Goal: Task Accomplishment & Management: Manage account settings

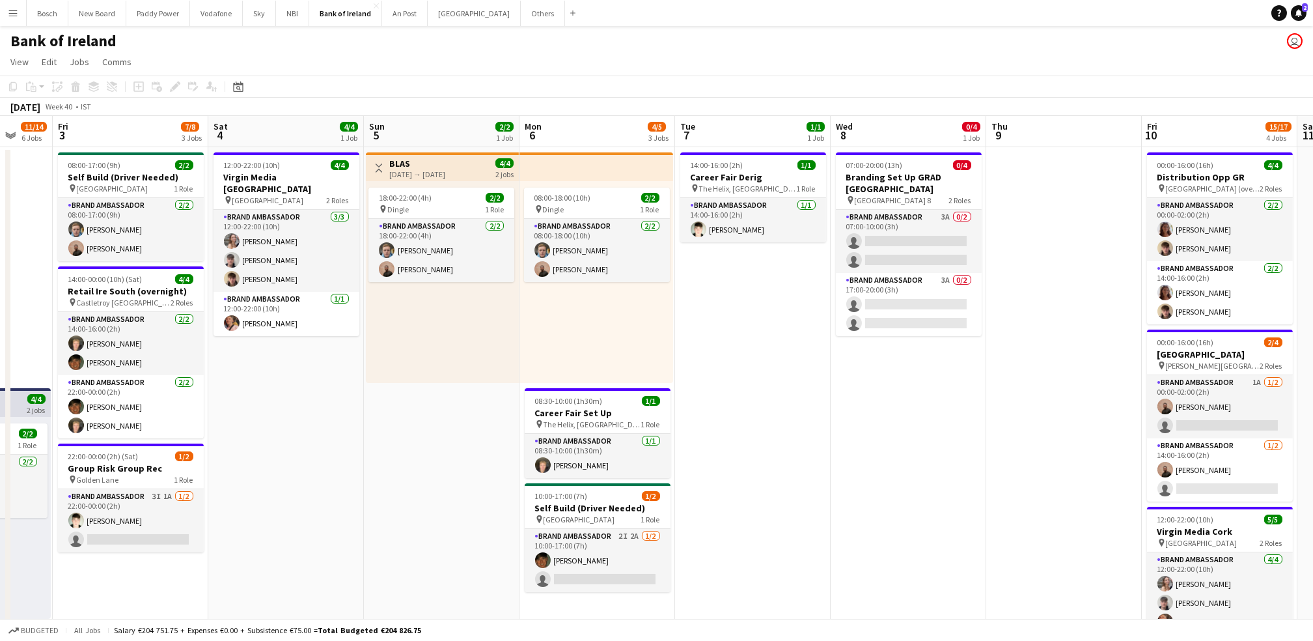
scroll to position [0, 582]
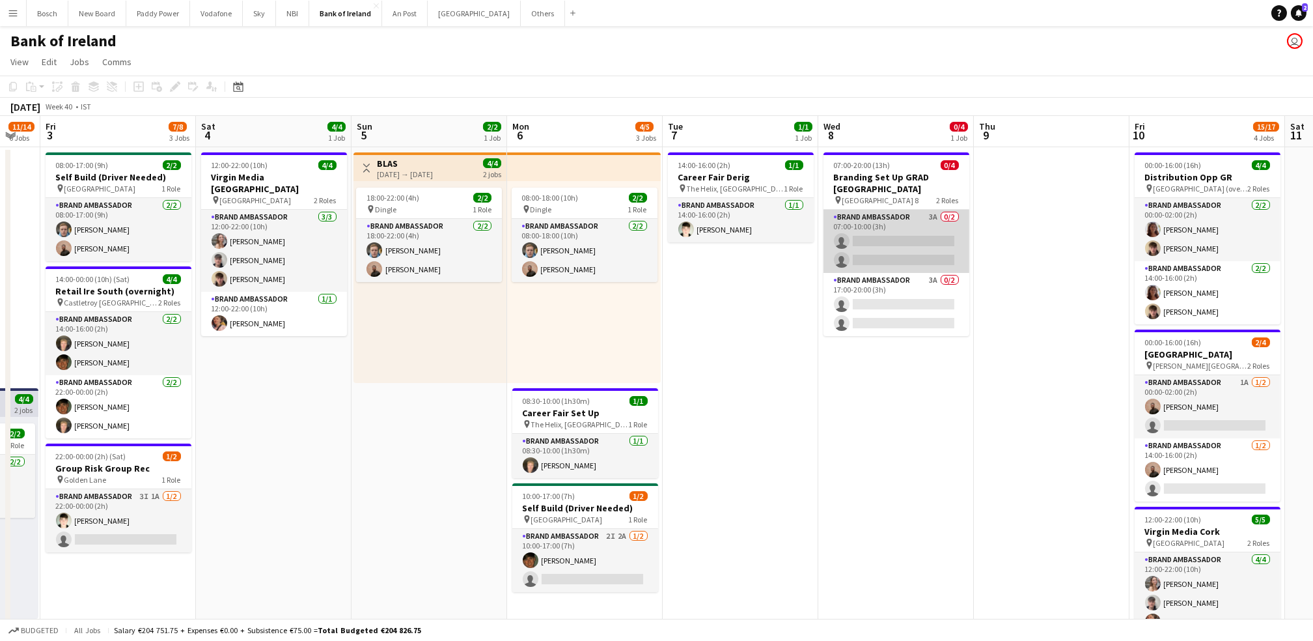
click at [878, 239] on app-card-role "Brand Ambassador 3A 0/2 07:00-10:00 (3h) single-neutral-actions single-neutral-…" at bounding box center [897, 241] width 146 height 63
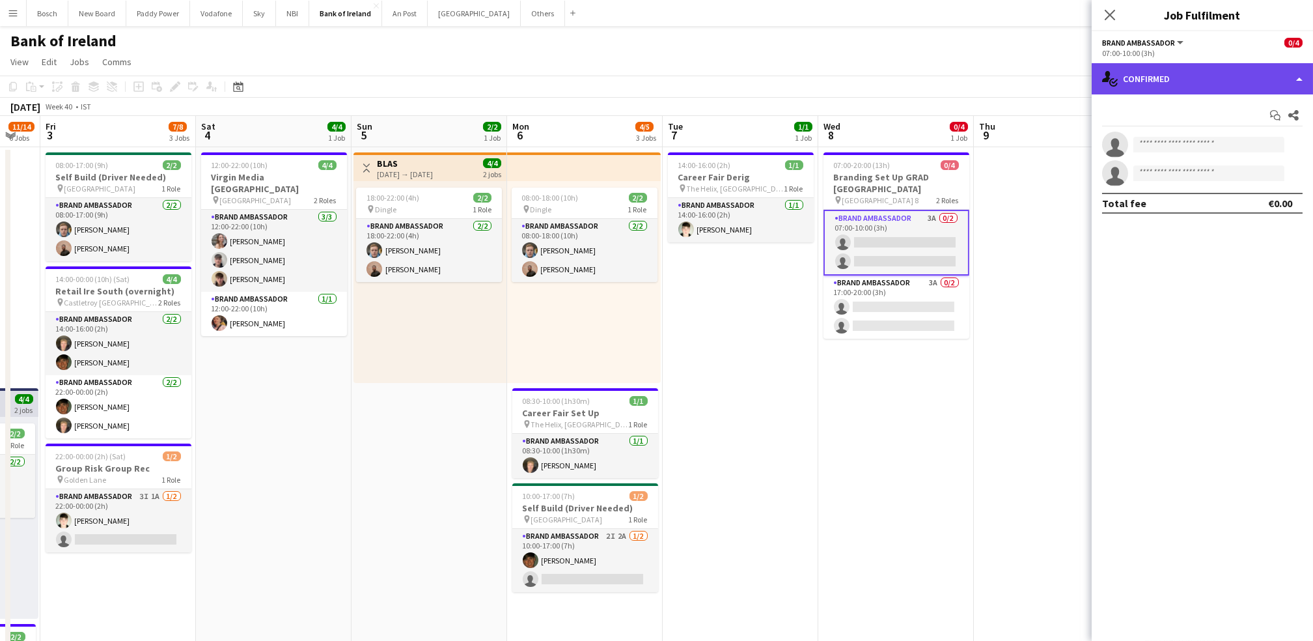
click at [1194, 63] on div "single-neutral-actions-check-2 Confirmed" at bounding box center [1202, 78] width 221 height 31
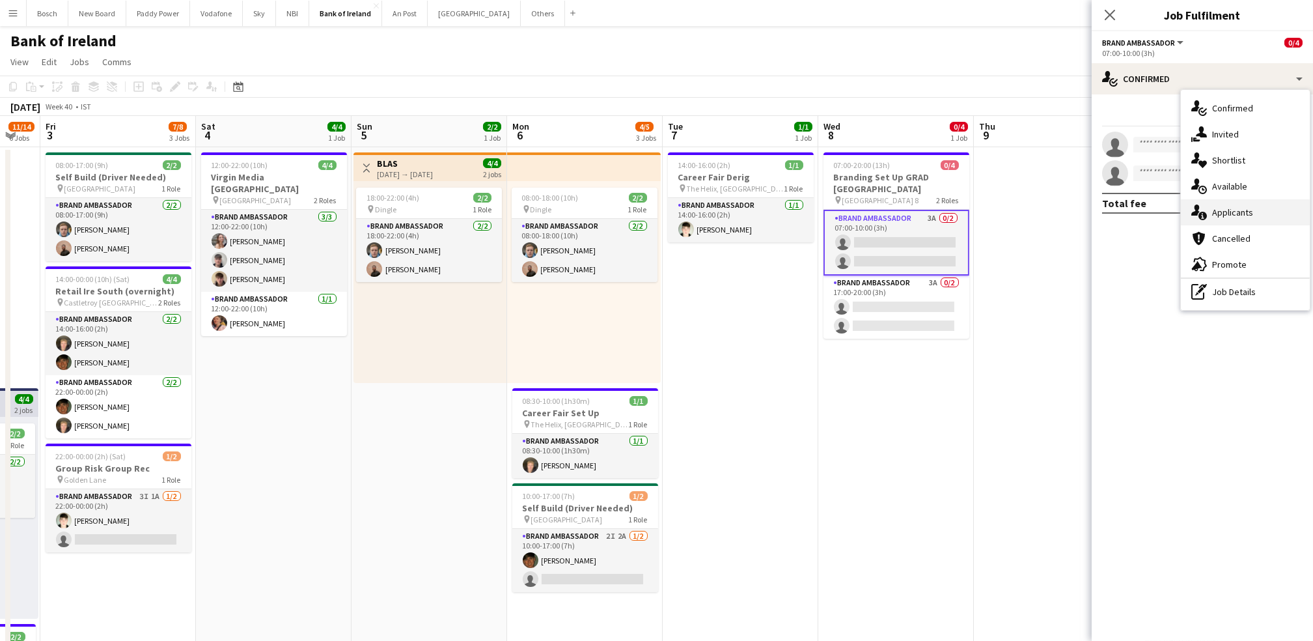
click at [1226, 217] on span "Applicants" at bounding box center [1232, 212] width 41 height 12
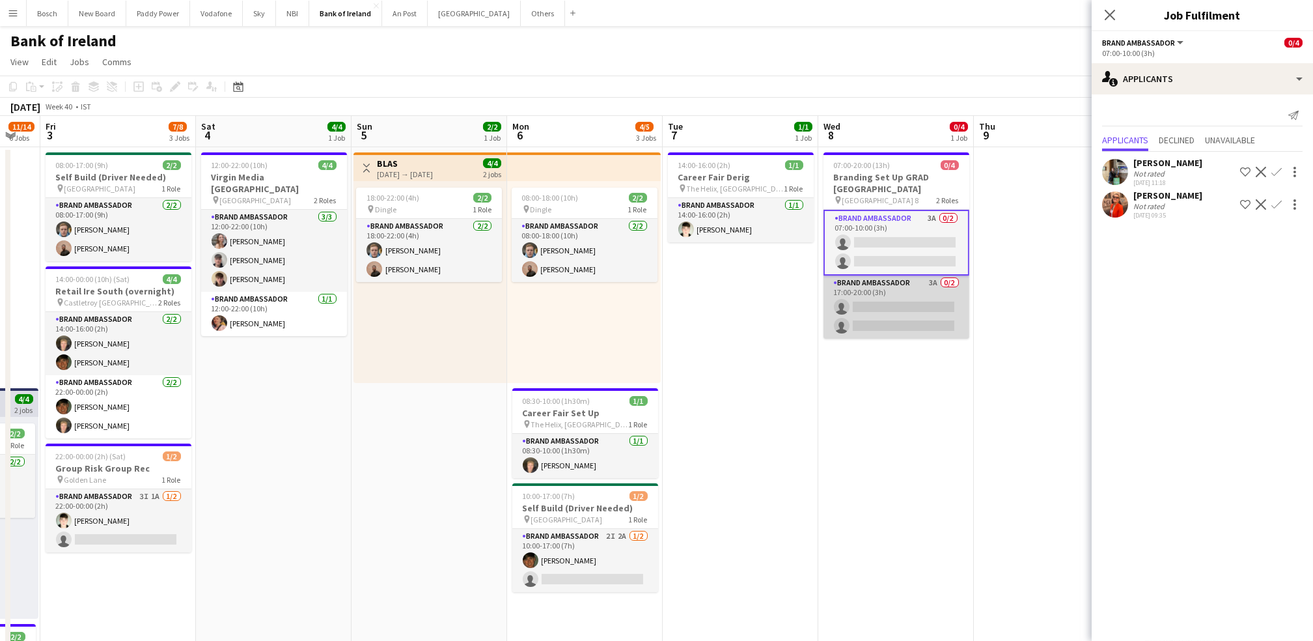
click at [869, 305] on app-card-role "Brand Ambassador 3A 0/2 17:00-20:00 (3h) single-neutral-actions single-neutral-…" at bounding box center [897, 306] width 146 height 63
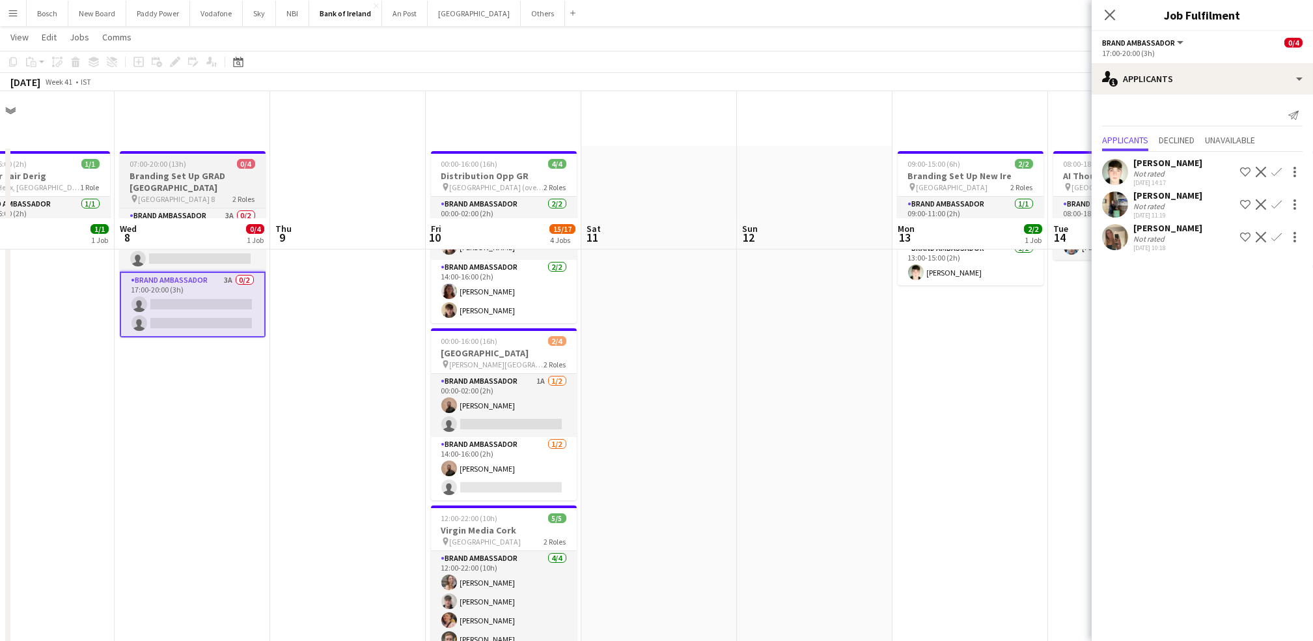
scroll to position [144, 0]
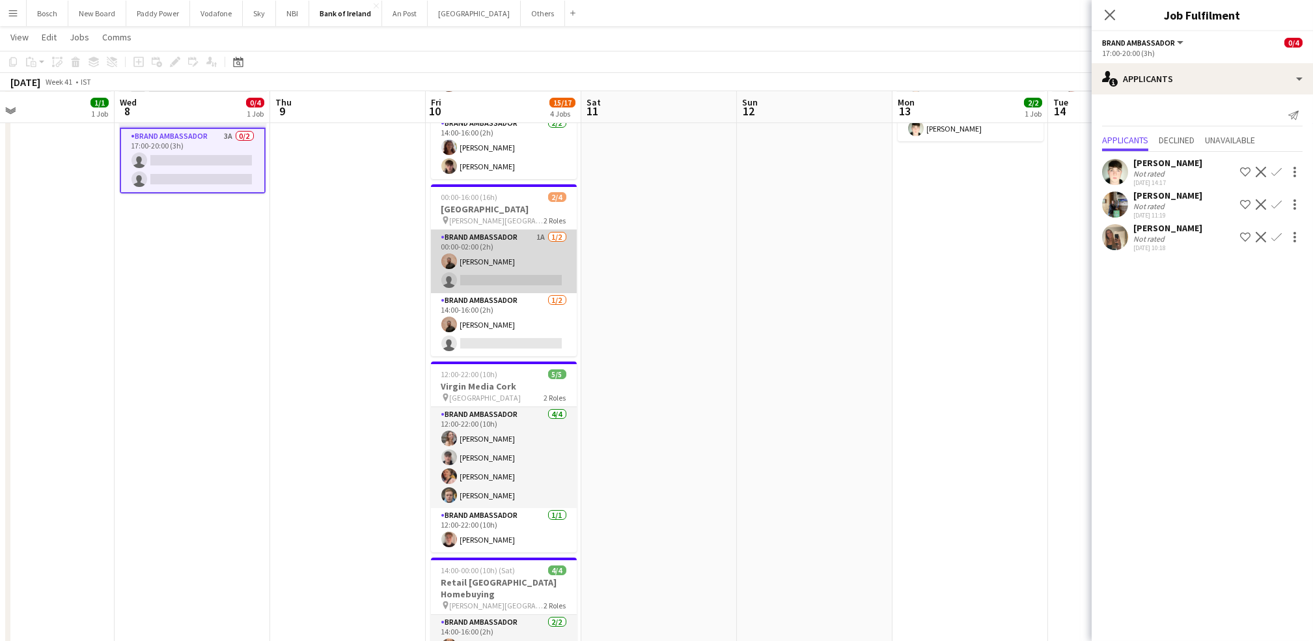
click at [509, 256] on app-card-role "Brand Ambassador 1A [DATE] 00:00-02:00 (2h) [PERSON_NAME] single-neutral-actions" at bounding box center [504, 261] width 146 height 63
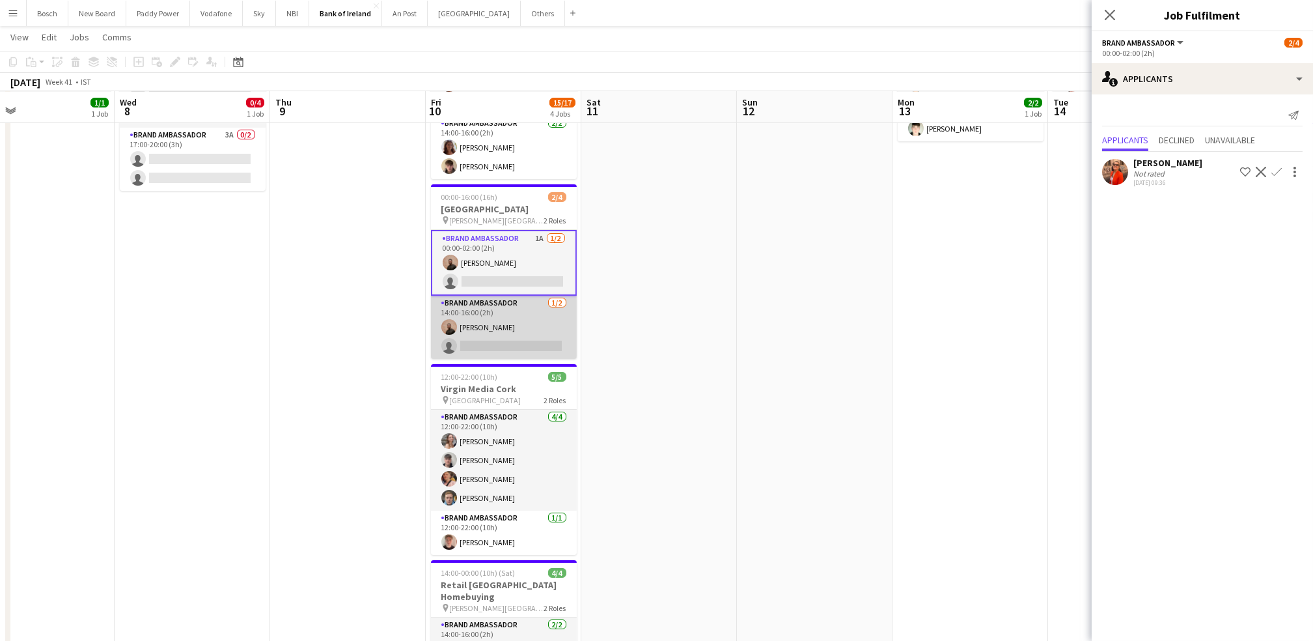
click at [516, 331] on app-card-role "Brand Ambassador [DATE] 14:00-16:00 (2h) [PERSON_NAME] single-neutral-actions" at bounding box center [504, 327] width 146 height 63
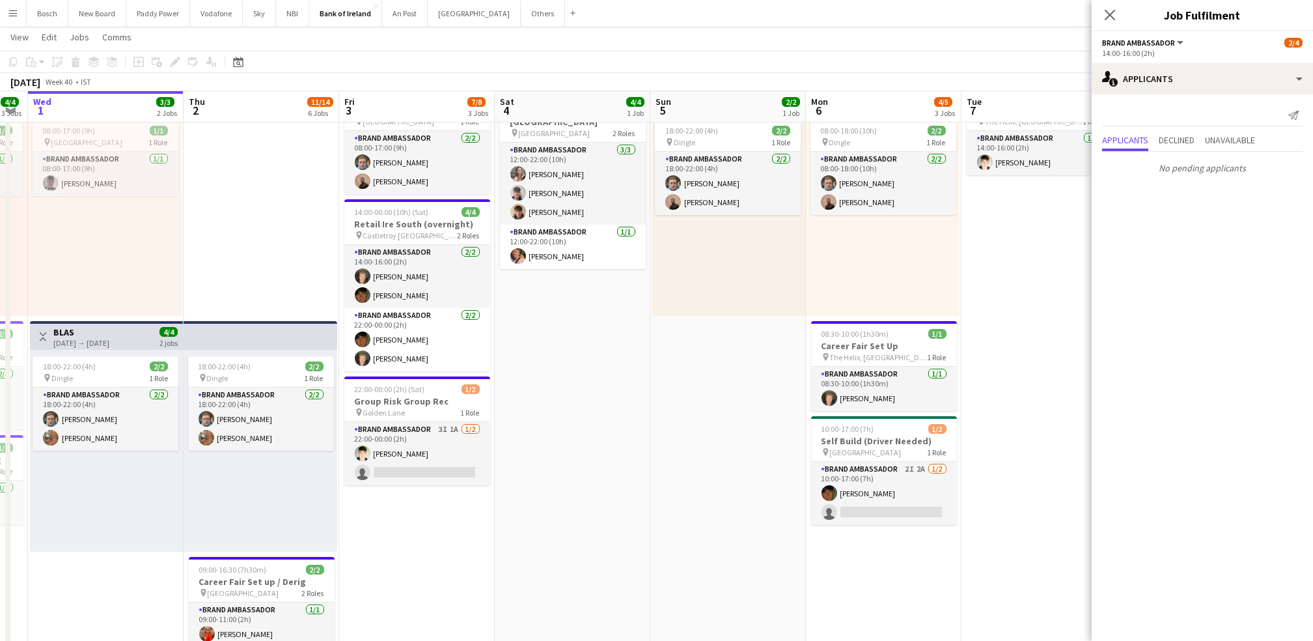
scroll to position [0, 394]
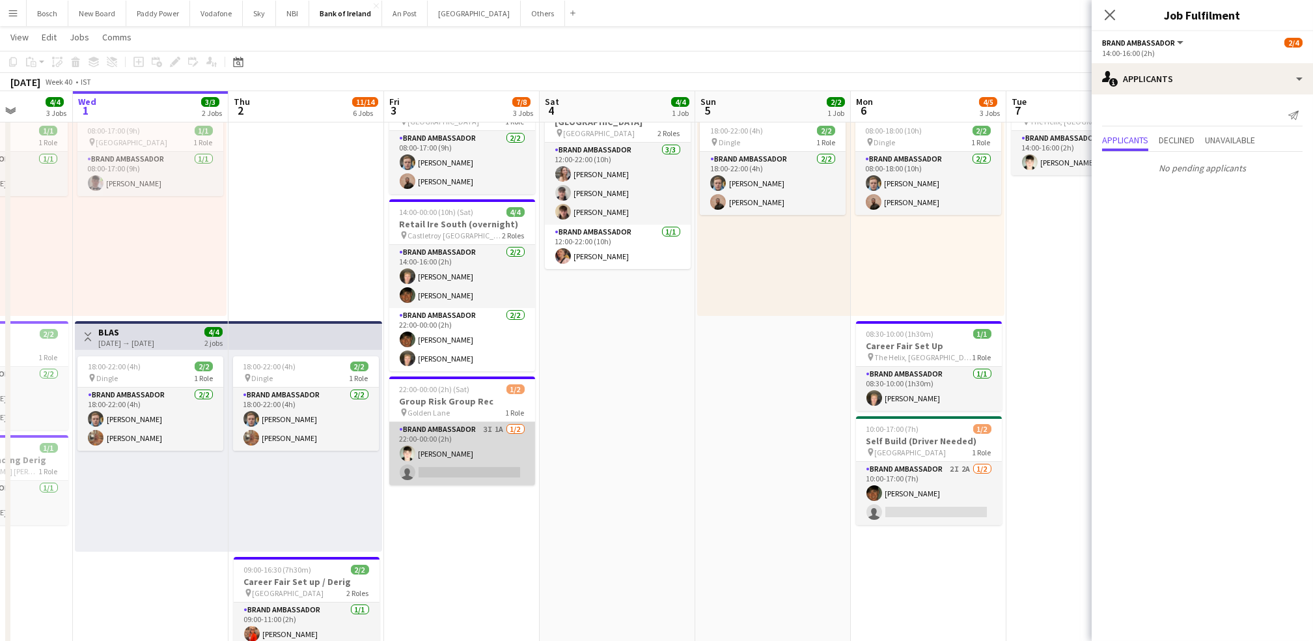
click at [509, 447] on app-card-role "Brand Ambassador 3I 1A [DATE] 22:00-00:00 (2h) [PERSON_NAME] single-neutral-act…" at bounding box center [462, 453] width 146 height 63
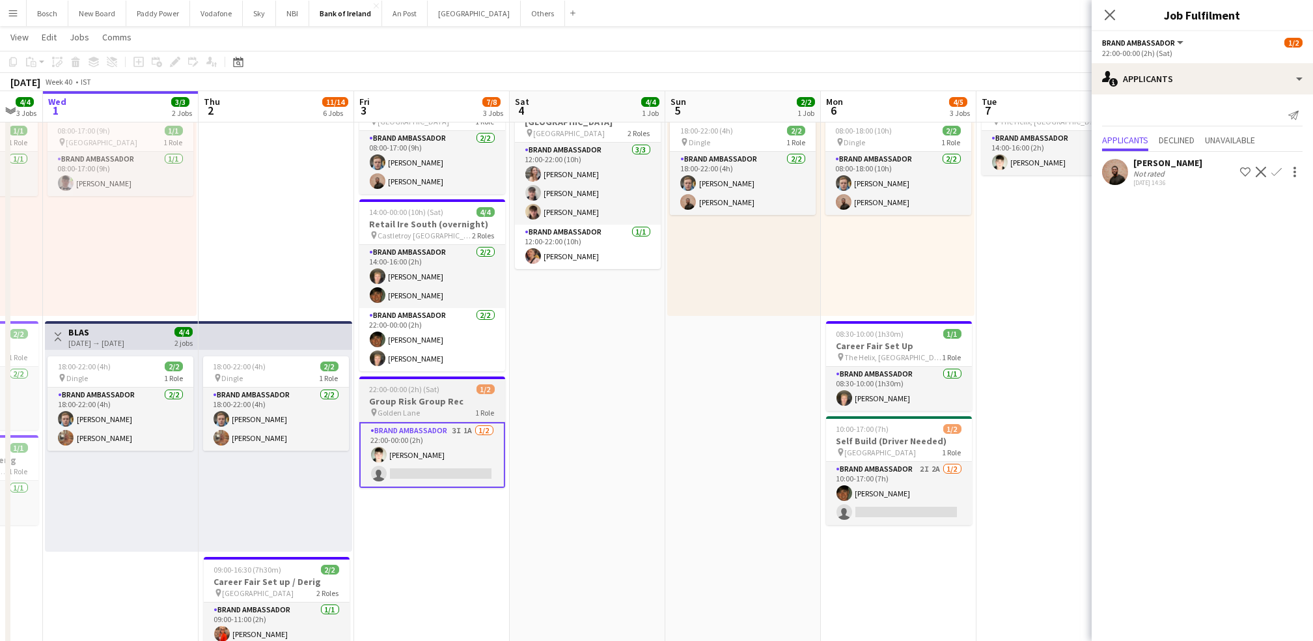
scroll to position [0, 425]
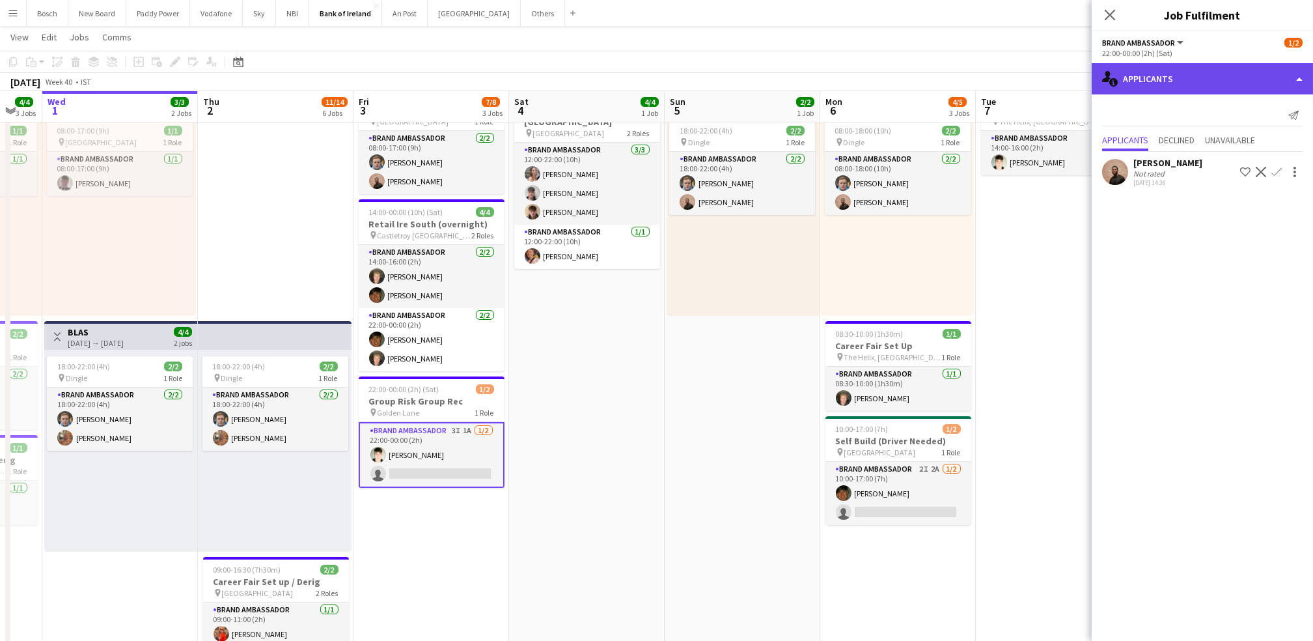
click at [1186, 70] on div "single-neutral-actions-information Applicants" at bounding box center [1202, 78] width 221 height 31
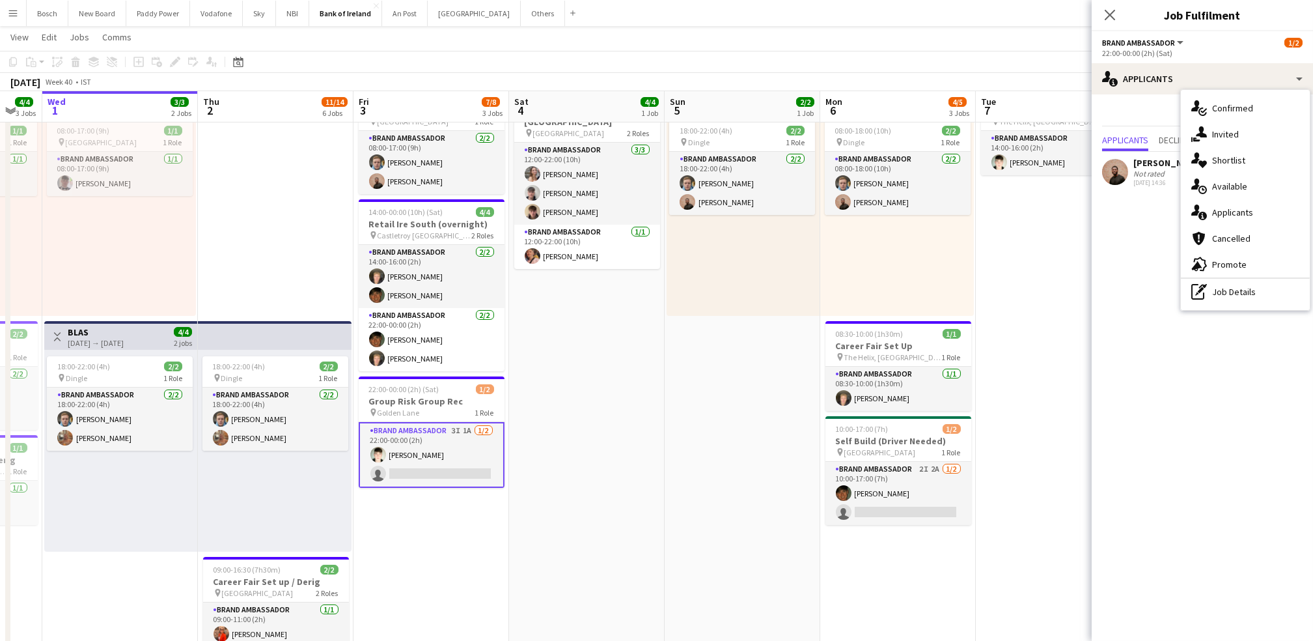
click at [433, 449] on app-card-role "Brand Ambassador 3I 1A [DATE] 22:00-00:00 (2h) [PERSON_NAME] single-neutral-act…" at bounding box center [432, 455] width 146 height 66
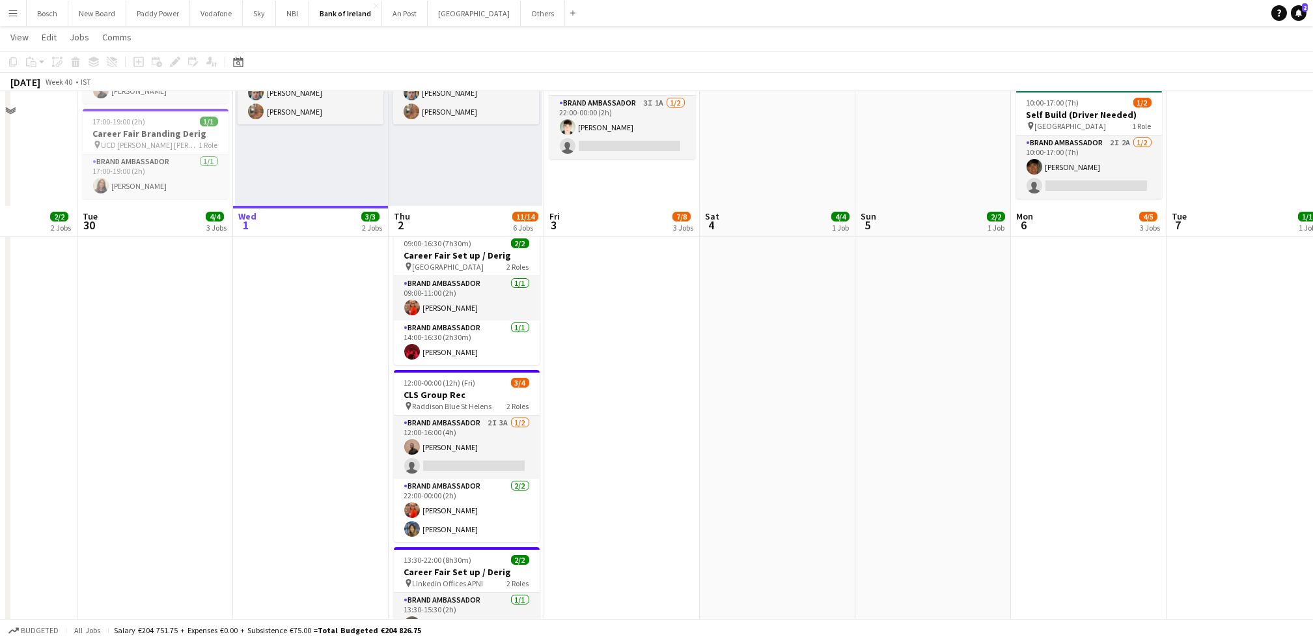
scroll to position [381, 0]
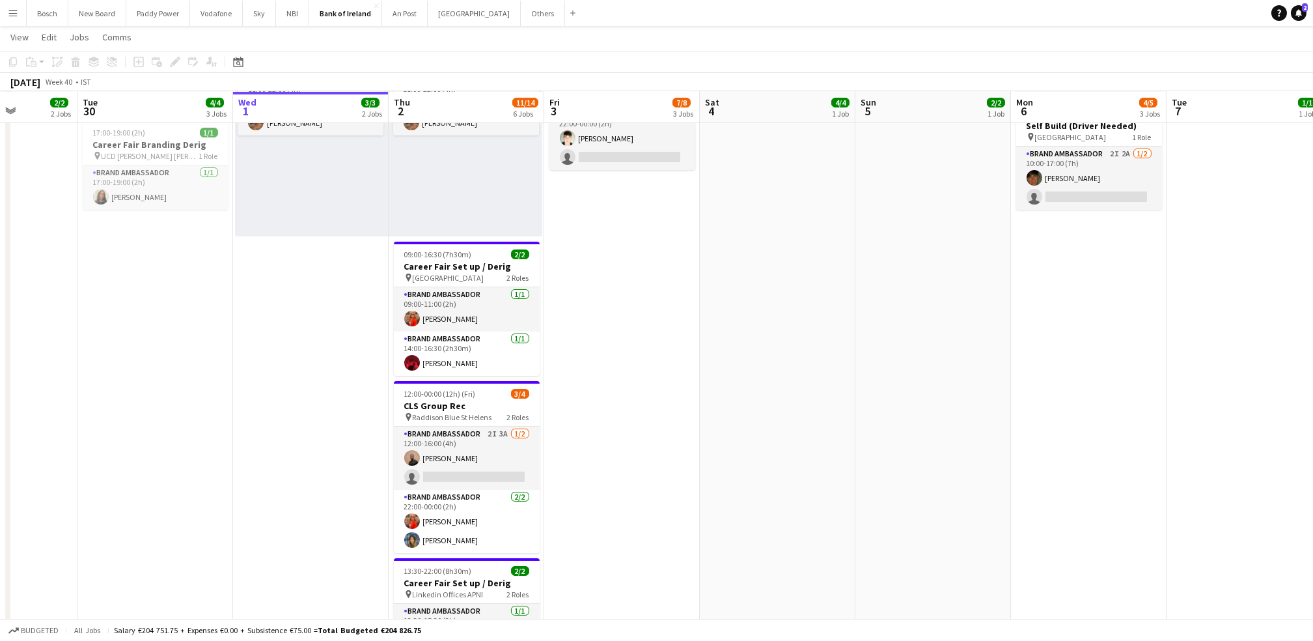
click at [504, 451] on app-card-role "Brand Ambassador 2I 3A [DATE] 12:00-16:00 (4h) [PERSON_NAME] single-neutral-act…" at bounding box center [467, 458] width 146 height 63
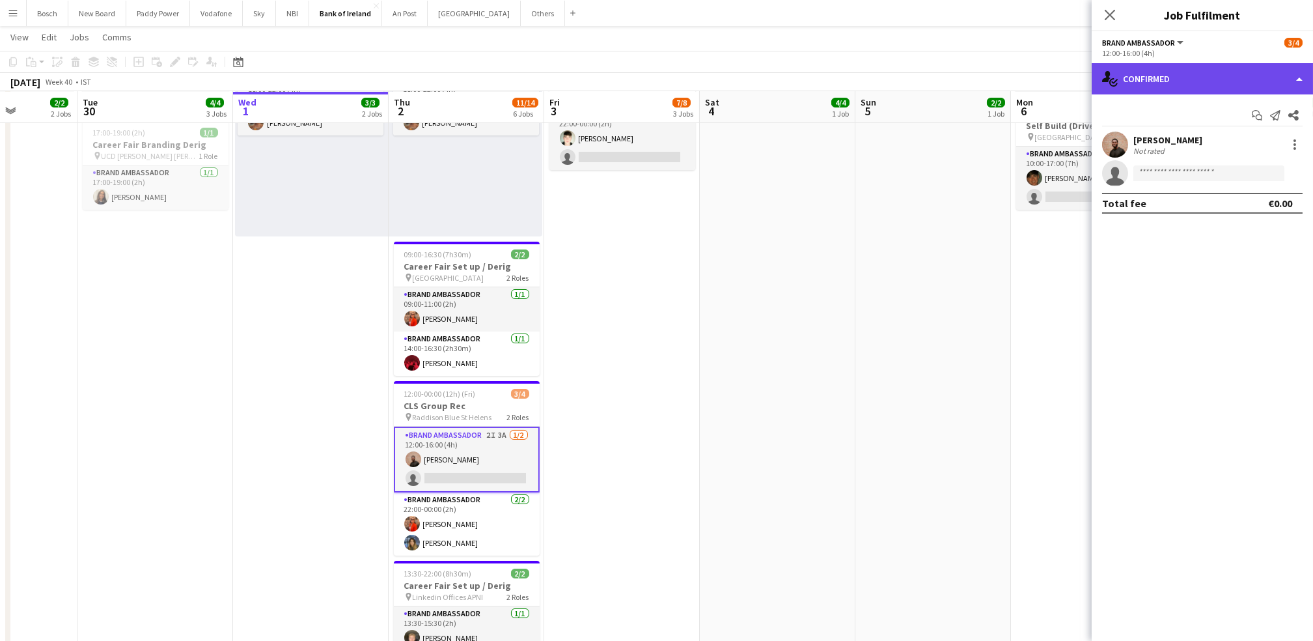
click at [1171, 76] on div "single-neutral-actions-check-2 Confirmed" at bounding box center [1202, 78] width 221 height 31
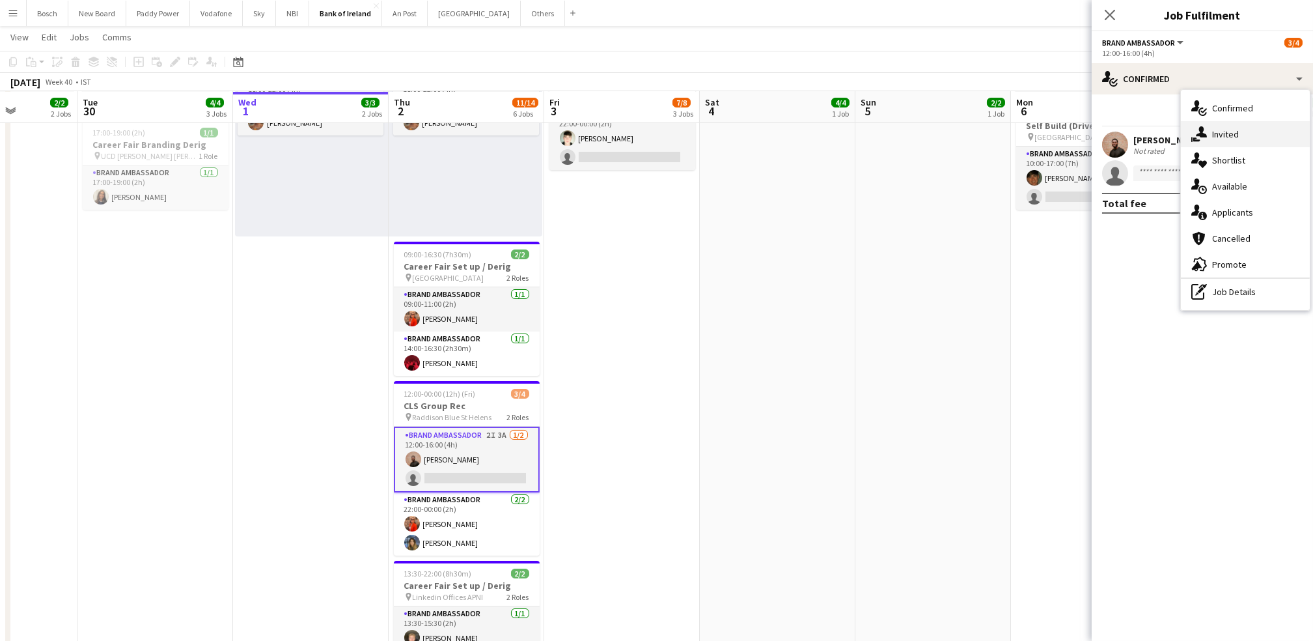
click at [1265, 135] on div "single-neutral-actions-share-1 Invited" at bounding box center [1245, 134] width 129 height 26
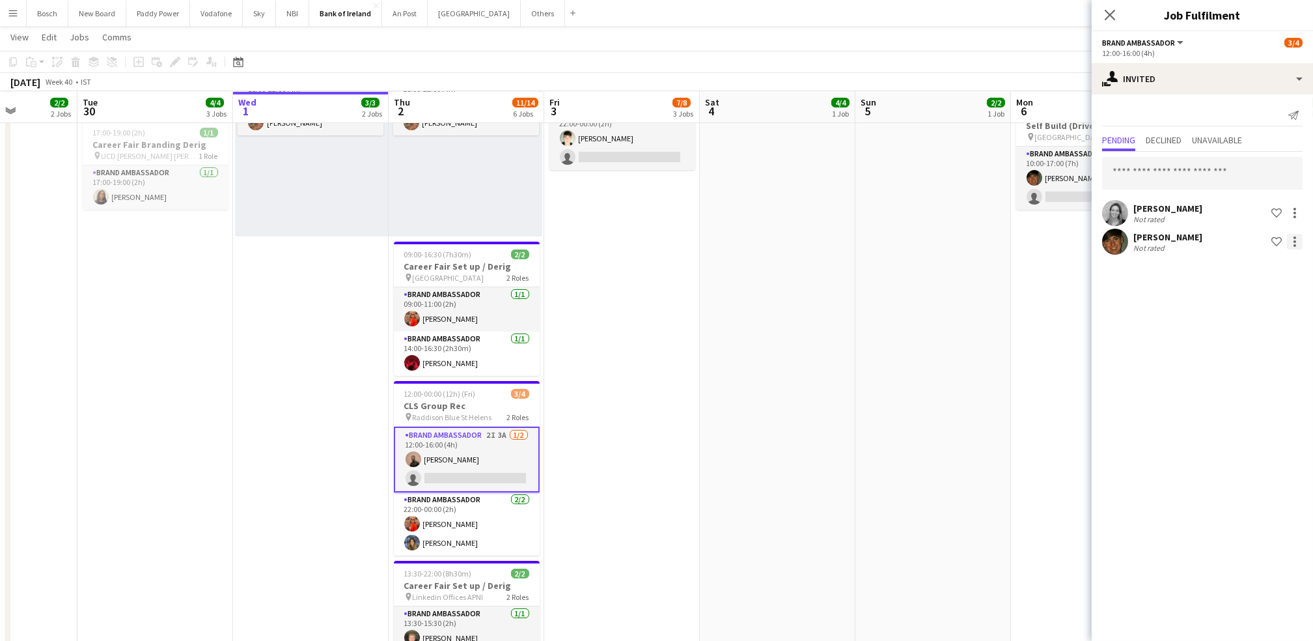
click at [1297, 246] on div at bounding box center [1295, 242] width 16 height 16
click at [1244, 291] on span "Send notification" at bounding box center [1254, 295] width 77 height 11
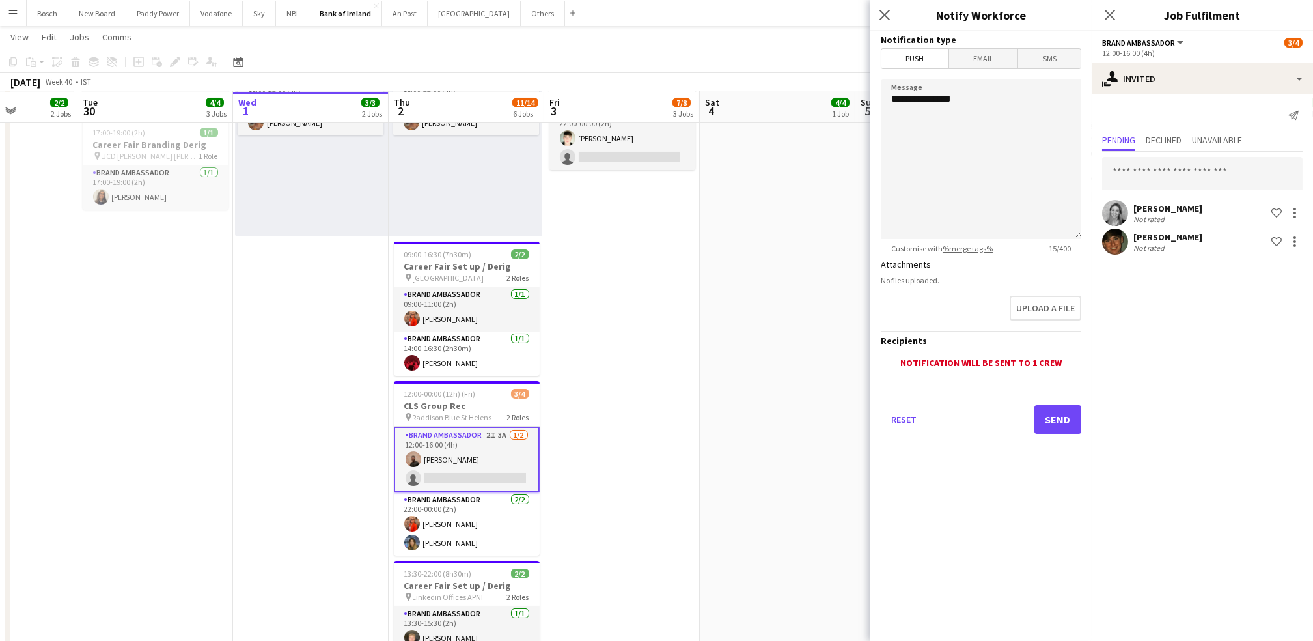
click at [1070, 434] on div "Reset Send" at bounding box center [981, 424] width 201 height 91
click at [1061, 410] on button "Send" at bounding box center [1058, 419] width 47 height 29
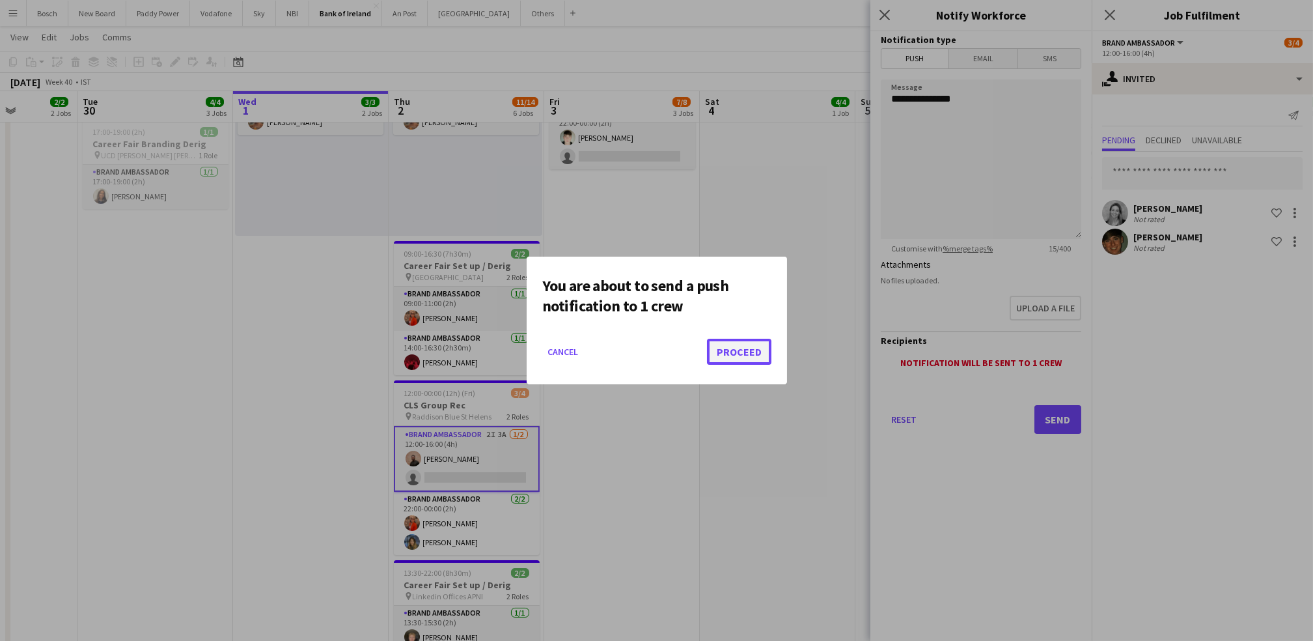
click at [740, 354] on button "Proceed" at bounding box center [739, 352] width 64 height 26
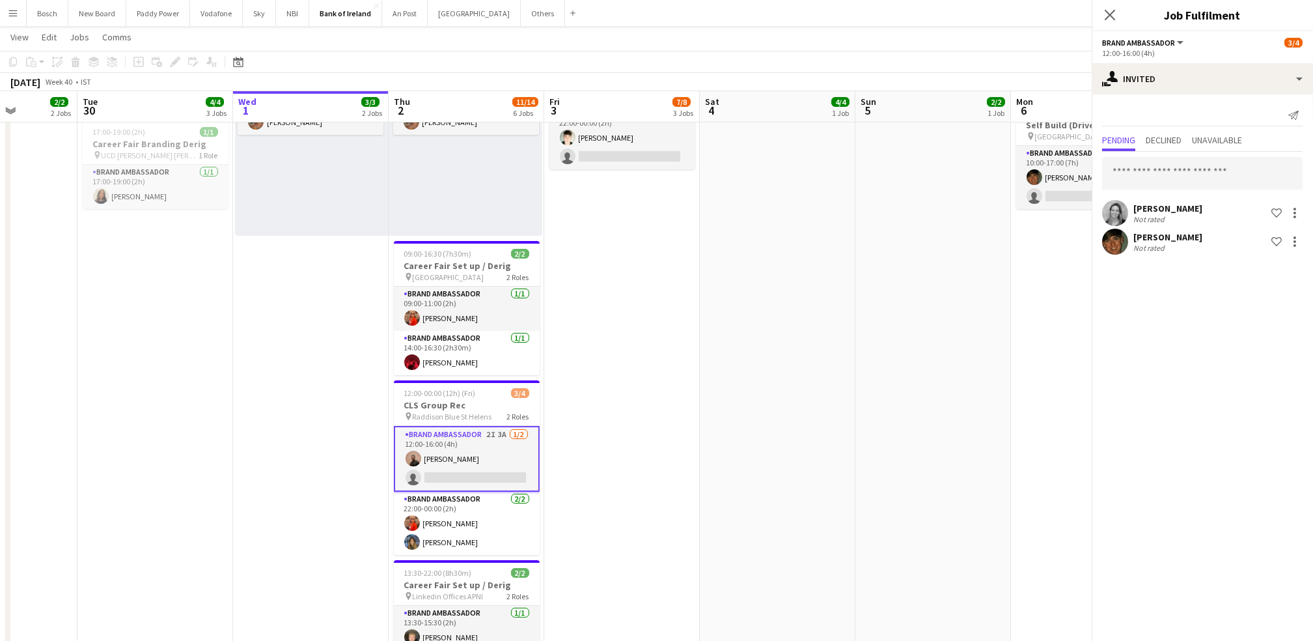
scroll to position [381, 0]
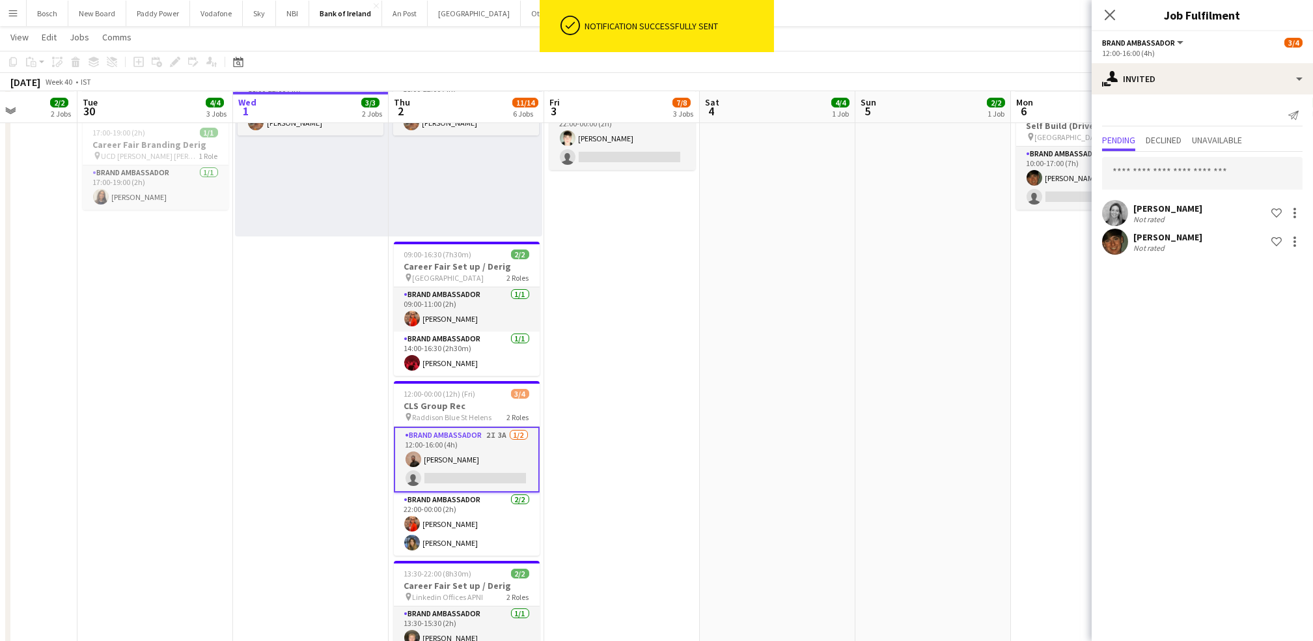
click at [774, 58] on app-toolbar "Copy Paste Paste Ctrl+V Paste with crew Ctrl+Shift+V Paste linked Job [GEOGRAPH…" at bounding box center [656, 62] width 1313 height 22
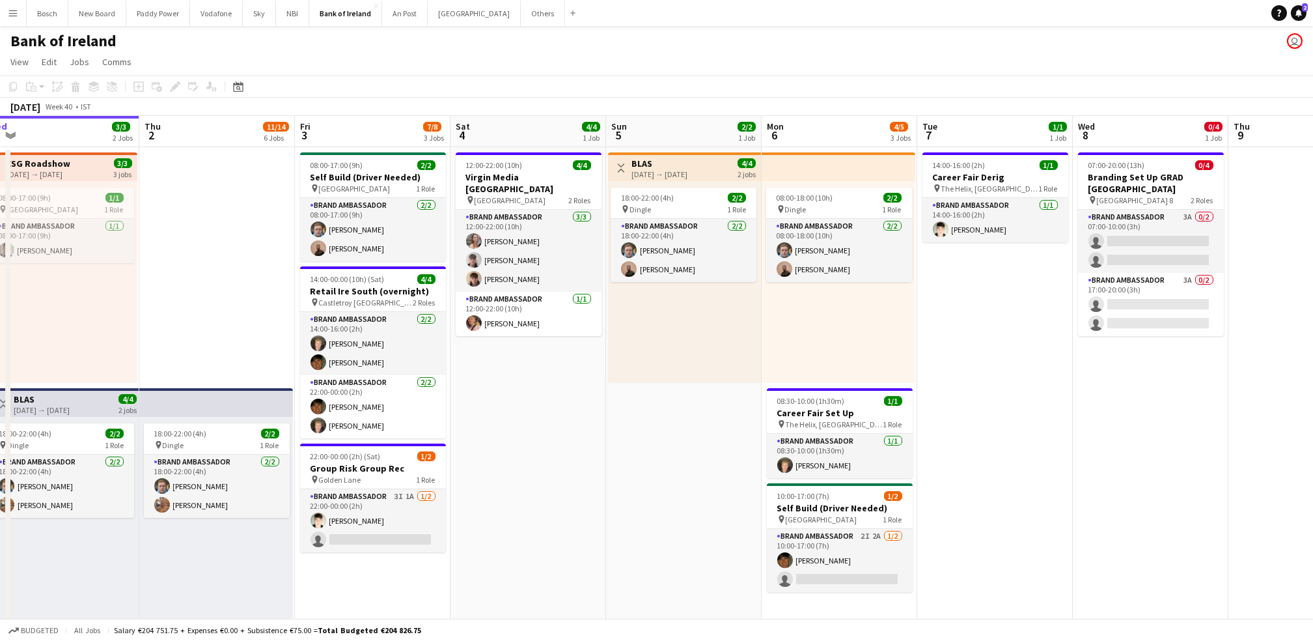
scroll to position [0, 329]
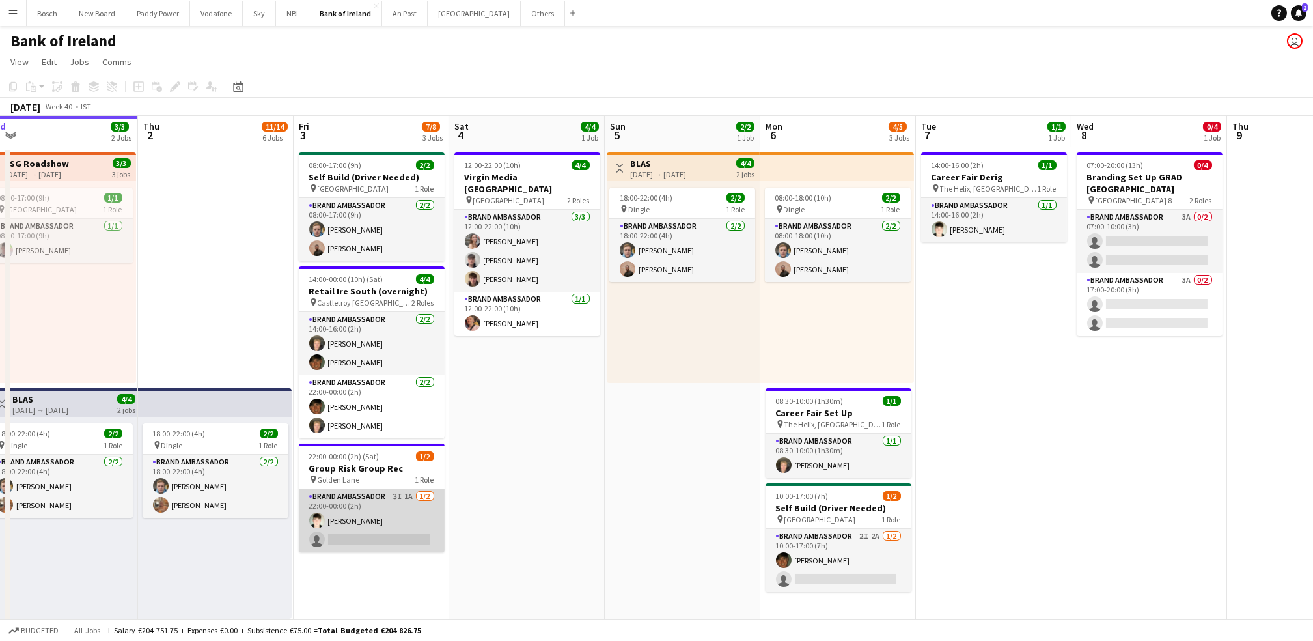
click at [342, 537] on app-card-role "Brand Ambassador 3I 1A [DATE] 22:00-00:00 (2h) [PERSON_NAME] single-neutral-act…" at bounding box center [372, 520] width 146 height 63
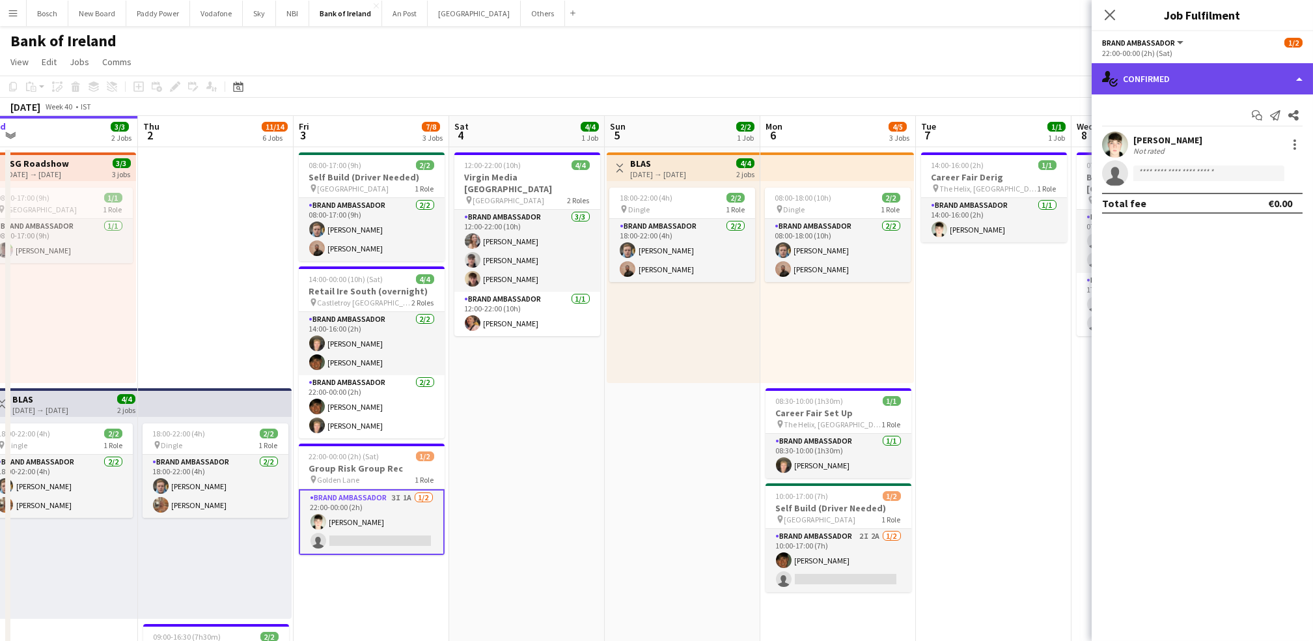
click at [1188, 68] on div "single-neutral-actions-check-2 Confirmed" at bounding box center [1202, 78] width 221 height 31
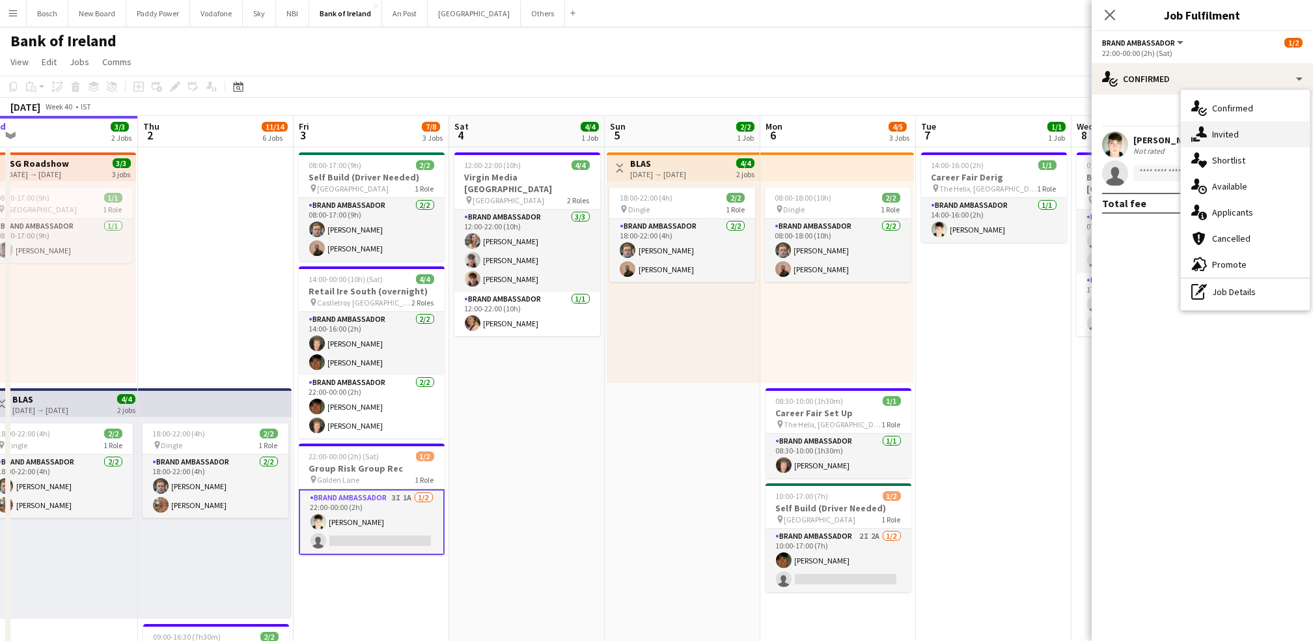
click at [1218, 126] on div "single-neutral-actions-share-1 Invited" at bounding box center [1245, 134] width 129 height 26
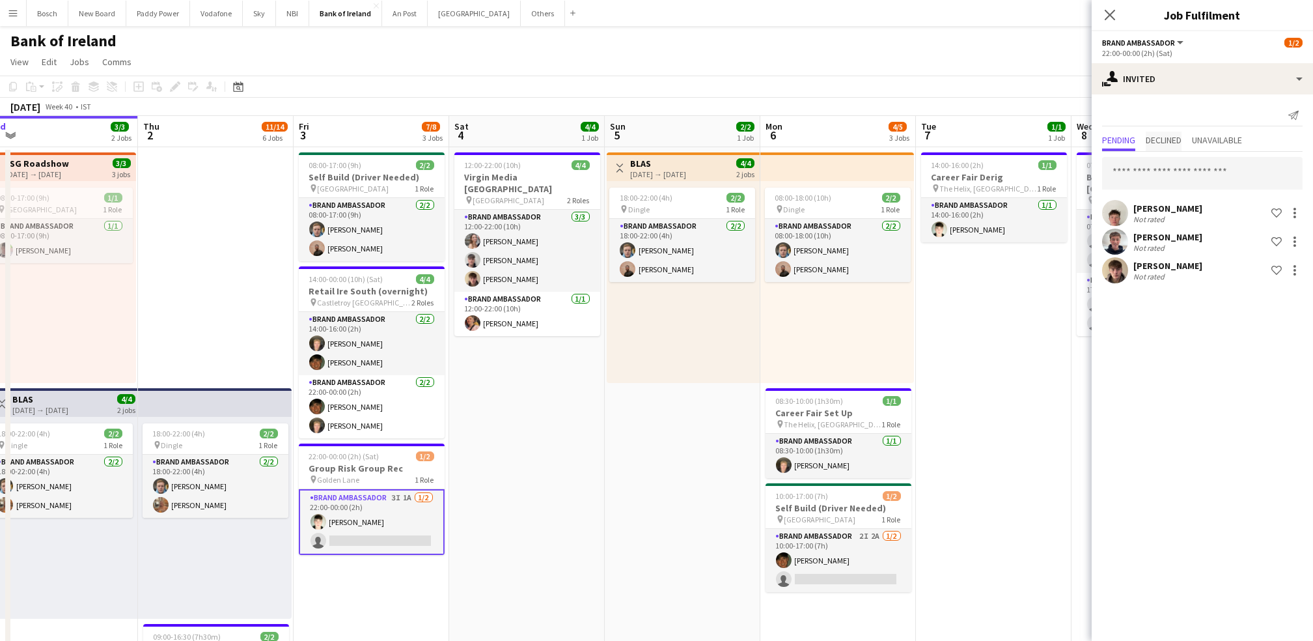
click at [1164, 135] on span "Declined" at bounding box center [1164, 139] width 36 height 9
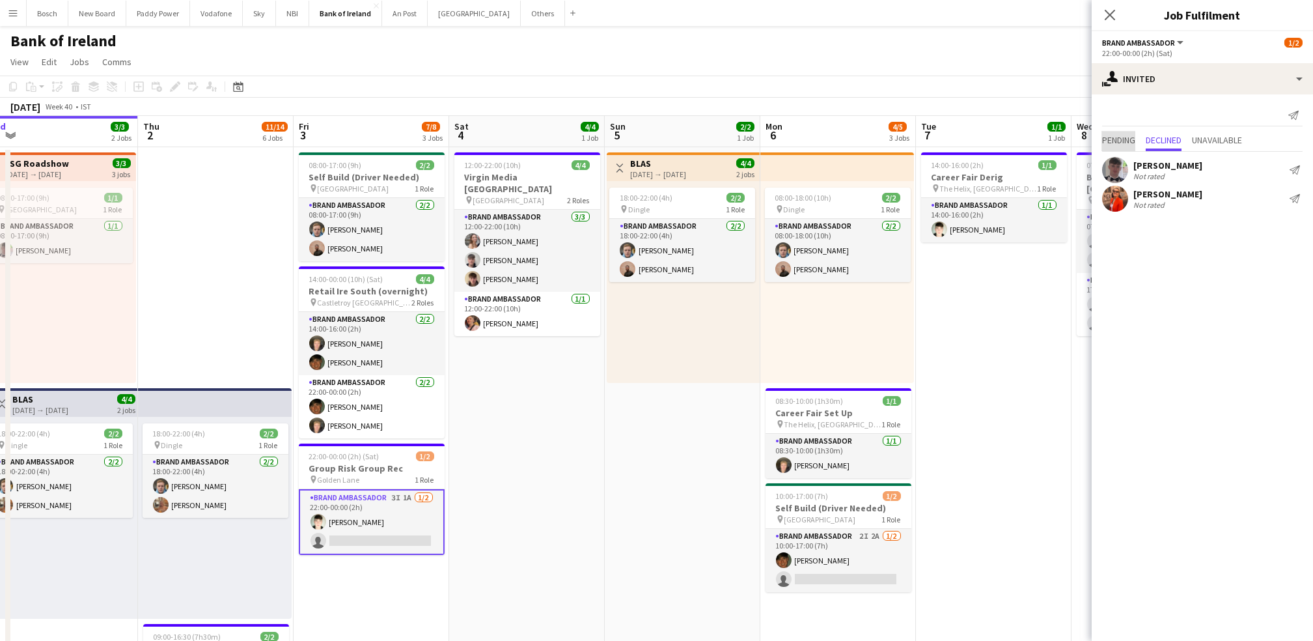
click at [1113, 147] on span "Pending" at bounding box center [1118, 142] width 33 height 20
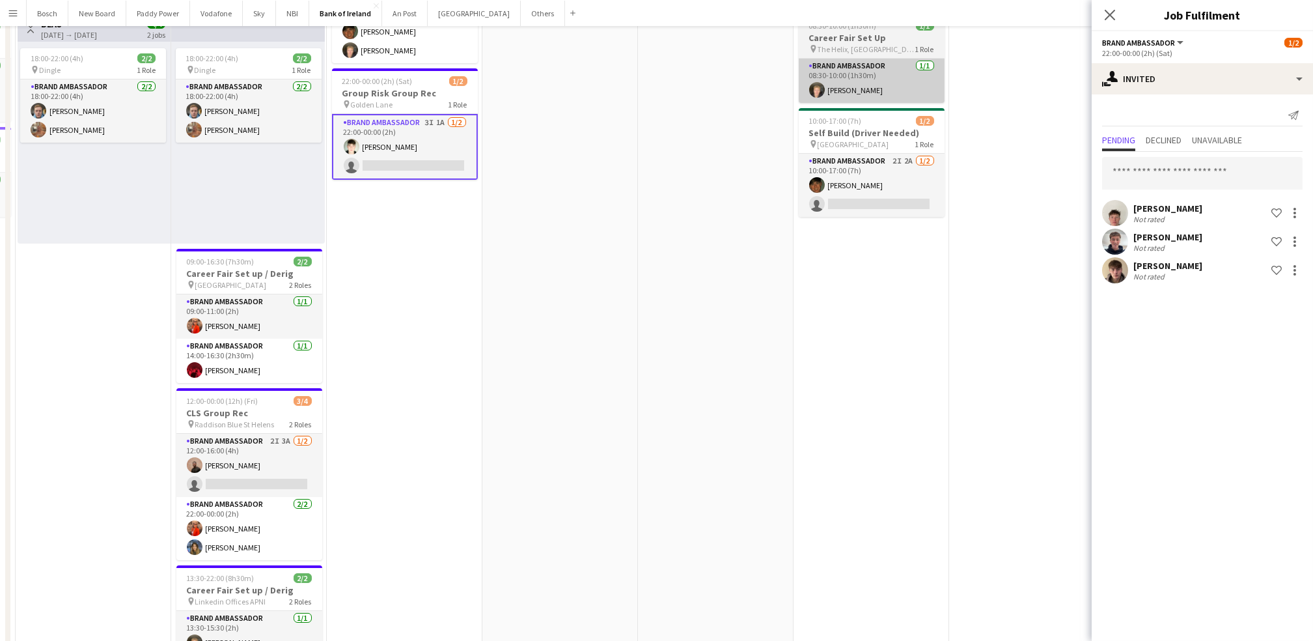
scroll to position [0, 0]
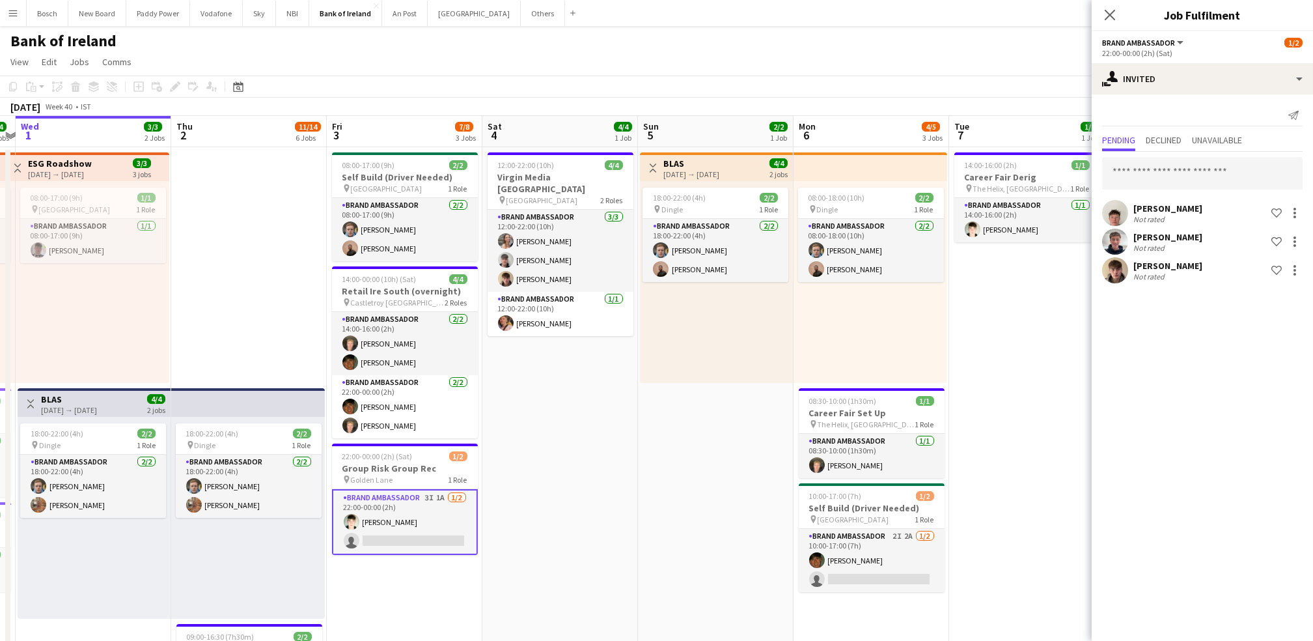
click at [1110, 33] on app-options-switcher "Brand Ambassador All roles Brand Ambassador [DATE] 22:00-00:00 (2h) (Sat)" at bounding box center [1202, 47] width 221 height 32
click at [1108, 20] on icon "Close pop-in" at bounding box center [1110, 14] width 12 height 12
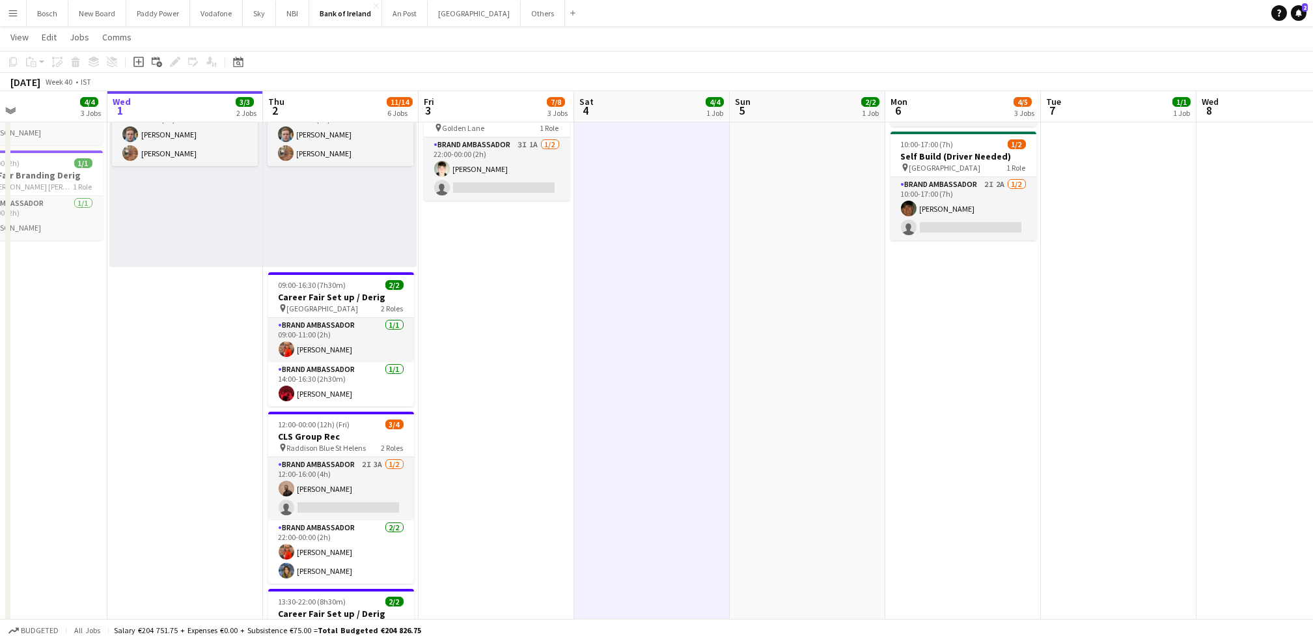
scroll to position [350, 0]
click at [985, 194] on app-card-role "Brand Ambassador 2I 2A [DATE] 10:00-17:00 (7h) [PERSON_NAME] single-neutral-act…" at bounding box center [964, 209] width 146 height 63
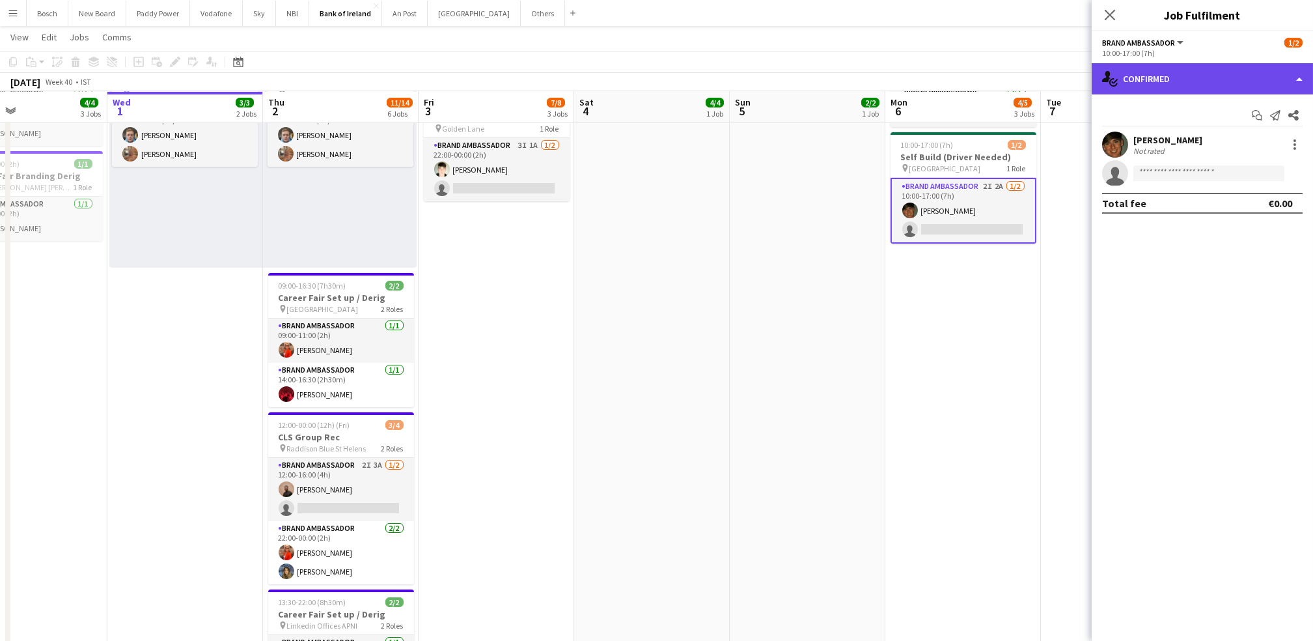
click at [1203, 65] on div "single-neutral-actions-check-2 Confirmed" at bounding box center [1202, 78] width 221 height 31
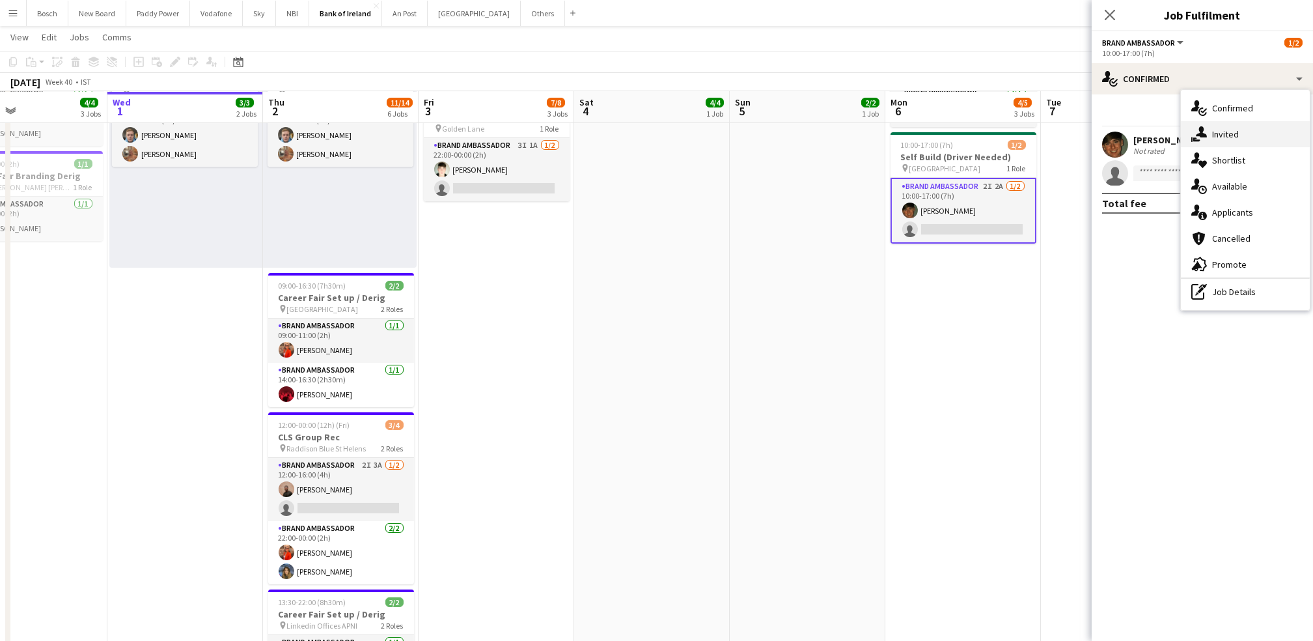
click at [1222, 130] on span "Invited" at bounding box center [1225, 134] width 27 height 12
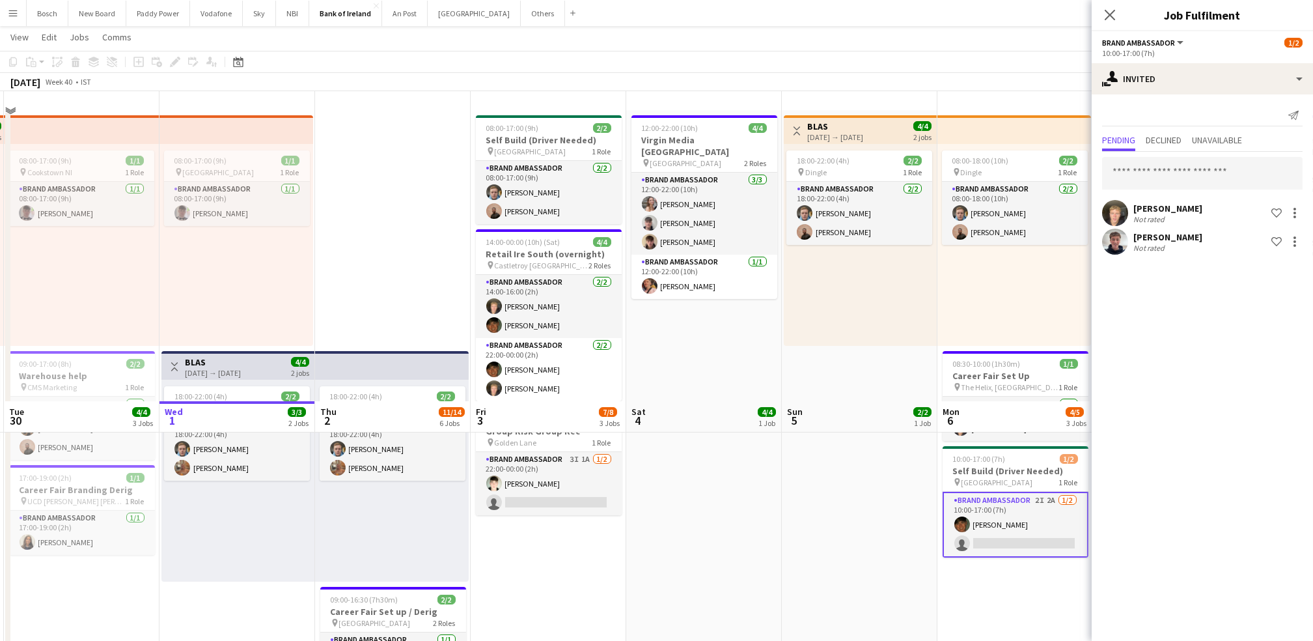
scroll to position [0, 0]
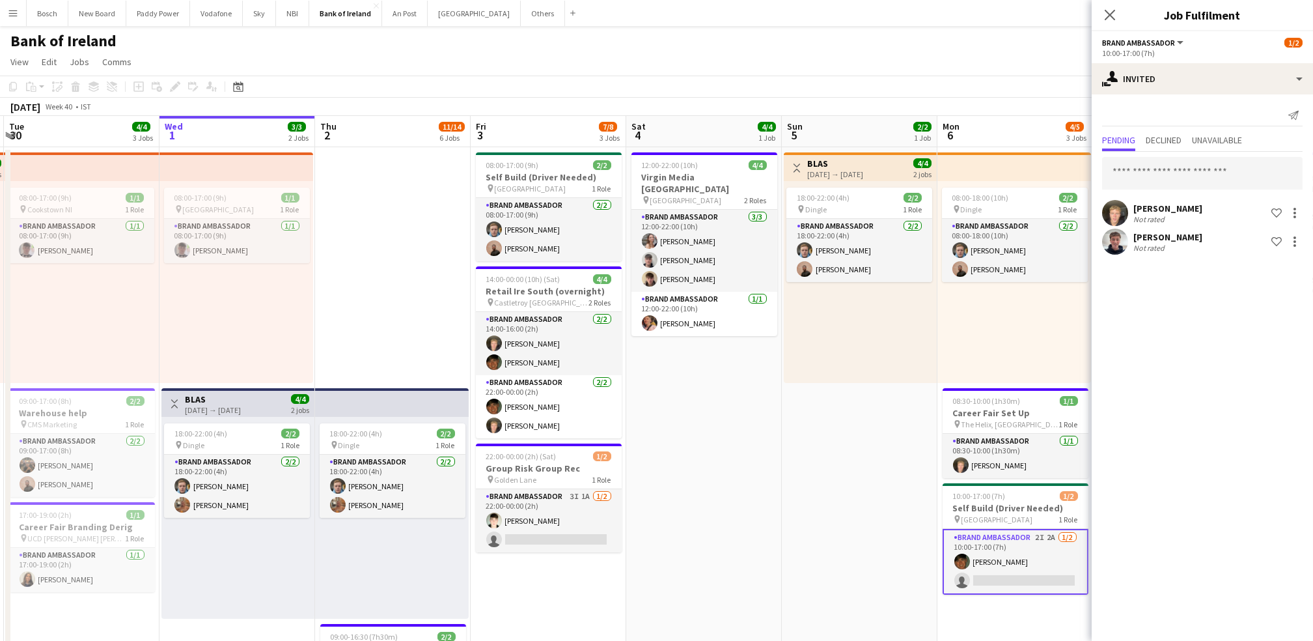
click at [159, 48] on div "Bank of Ireland user" at bounding box center [656, 38] width 1313 height 25
